Goal: Obtain resource: Obtain resource

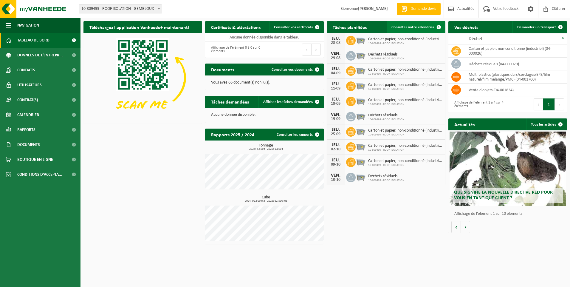
click at [413, 29] on span "Consulter votre calendrier" at bounding box center [413, 27] width 43 height 4
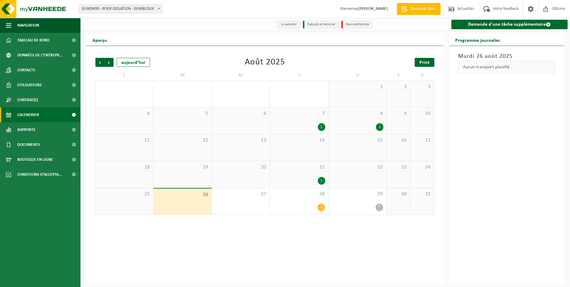
click at [419, 67] on link "Print" at bounding box center [425, 62] width 20 height 9
click at [110, 63] on span "Suivant" at bounding box center [109, 62] width 9 height 9
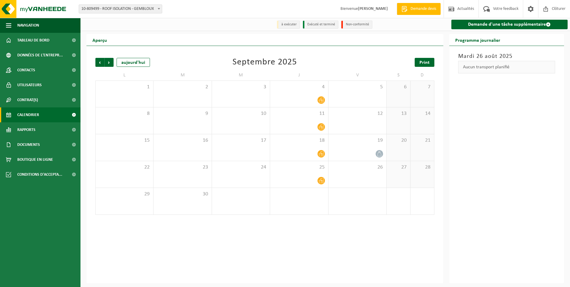
click at [429, 63] on span "Print" at bounding box center [425, 62] width 10 height 5
